Goal: Entertainment & Leisure: Consume media (video, audio)

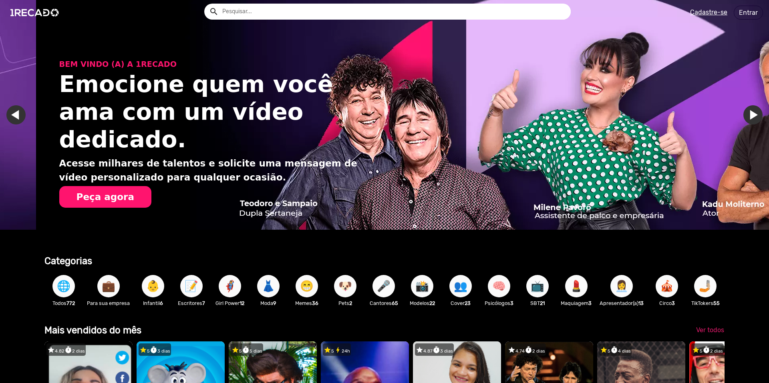
scroll to position [0, 1525]
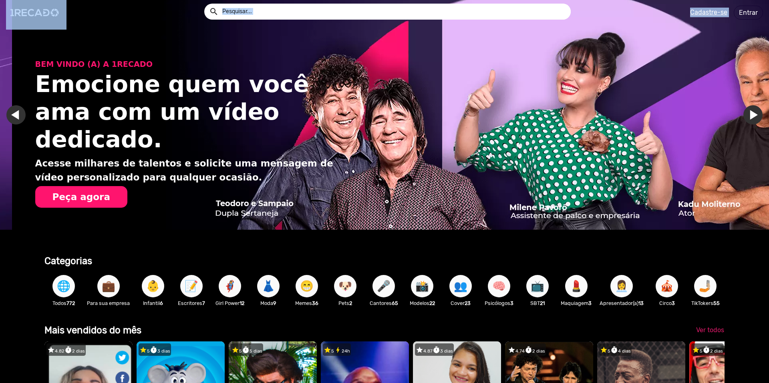
drag, startPoint x: 763, startPoint y: 24, endPoint x: 764, endPoint y: 44, distance: 20.1
click at [764, 44] on app-navigation "search help_outline search menu Cadastre-se Entrar help_outline [PERSON_NAME] s…" at bounding box center [384, 42] width 769 height 37
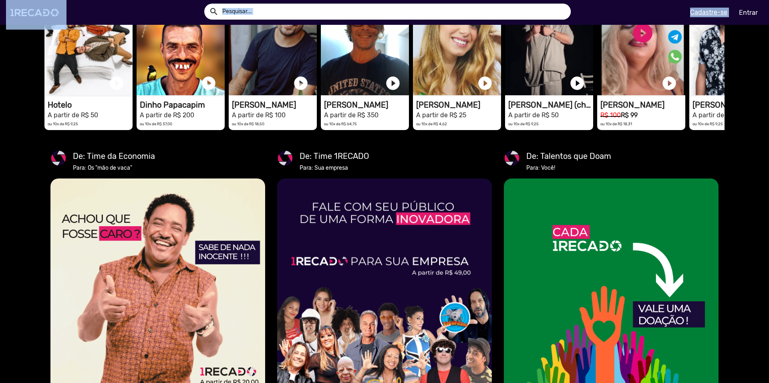
scroll to position [0, 0]
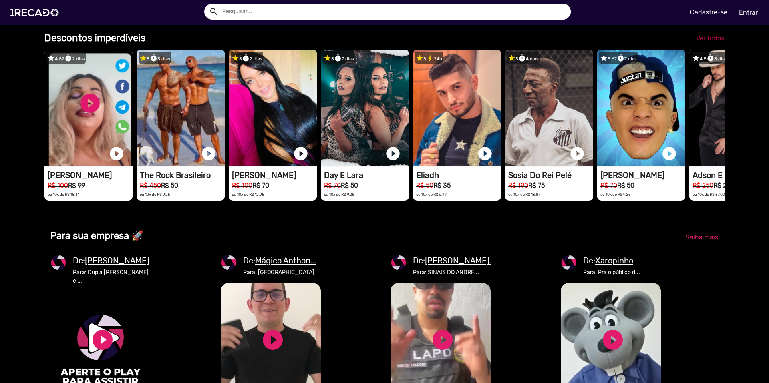
click at [711, 42] on span "Ver todos" at bounding box center [710, 38] width 28 height 8
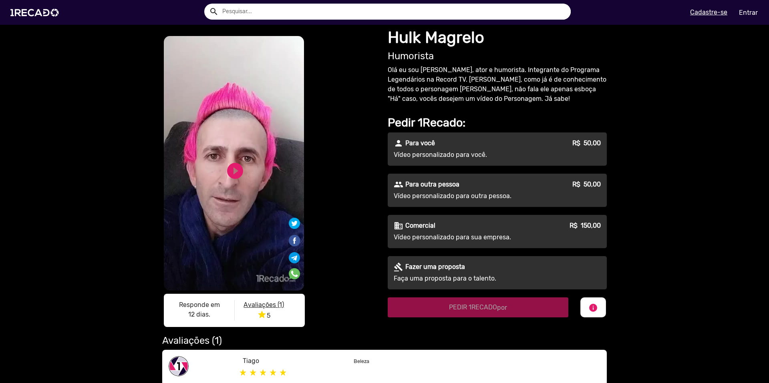
click at [231, 181] on video "S1RECADO vídeos dedicados para fãs e empresas" at bounding box center [234, 163] width 140 height 255
click at [230, 165] on link "play_circle_filled" at bounding box center [234, 170] width 19 height 19
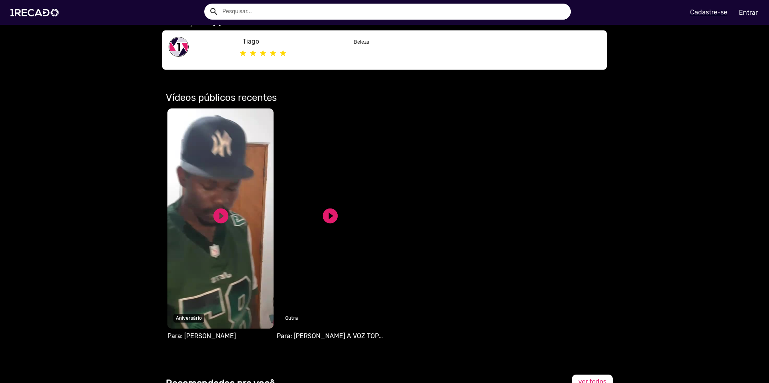
scroll to position [319, 0]
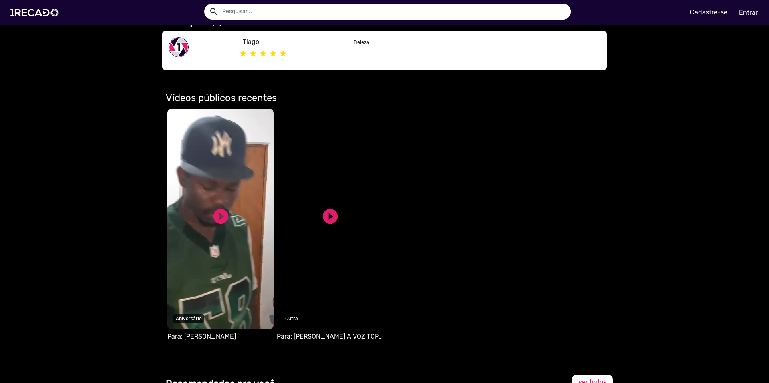
click at [231, 217] on video "Seu navegador não reproduz vídeo em HTML5" at bounding box center [220, 219] width 106 height 220
